Goal: Task Accomplishment & Management: Use online tool/utility

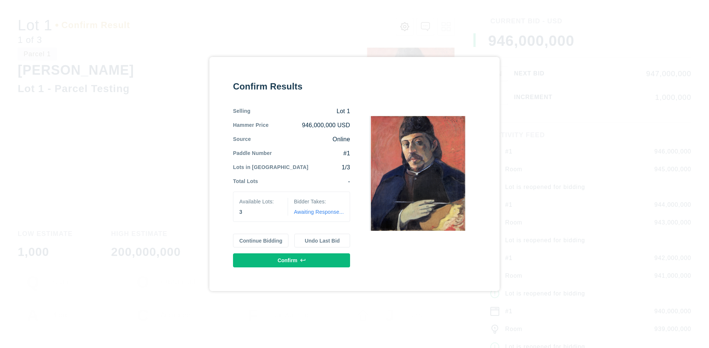
click at [261, 240] on button "Continue Bidding" at bounding box center [261, 240] width 56 height 14
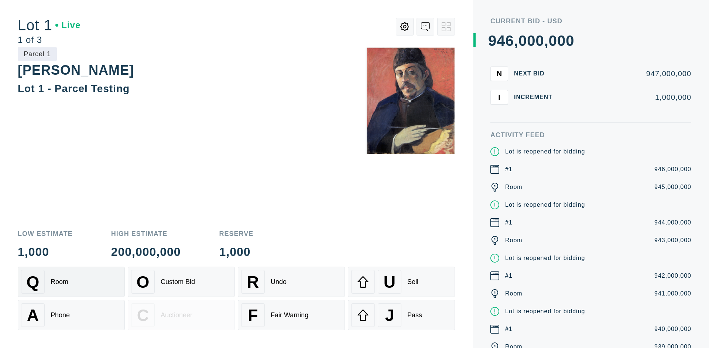
click at [71, 281] on div "Q Room" at bounding box center [71, 282] width 100 height 24
